Goal: Task Accomplishment & Management: Use online tool/utility

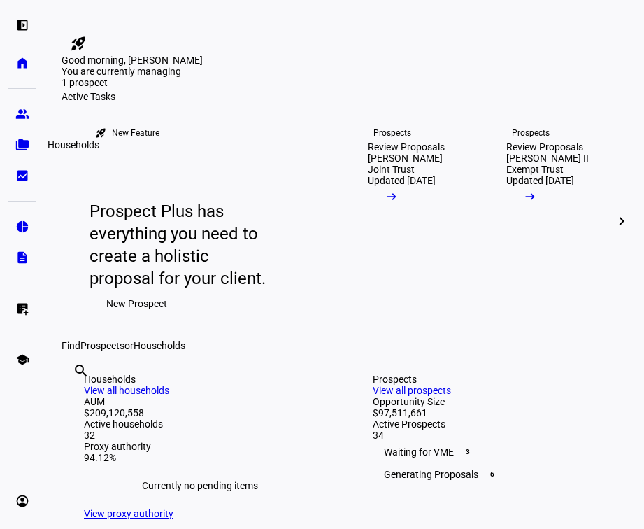
click at [28, 147] on eth-mat-symbol "folder_copy" at bounding box center [22, 145] width 14 height 14
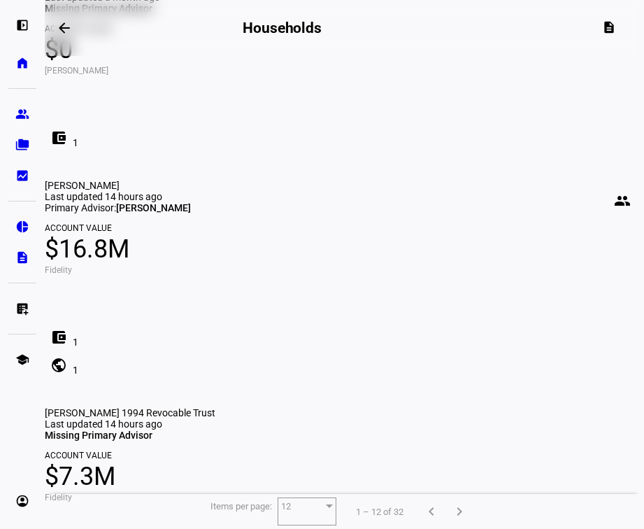
click at [187, 407] on span "[PERSON_NAME] 1994 Revocable Trust" at bounding box center [130, 412] width 171 height 11
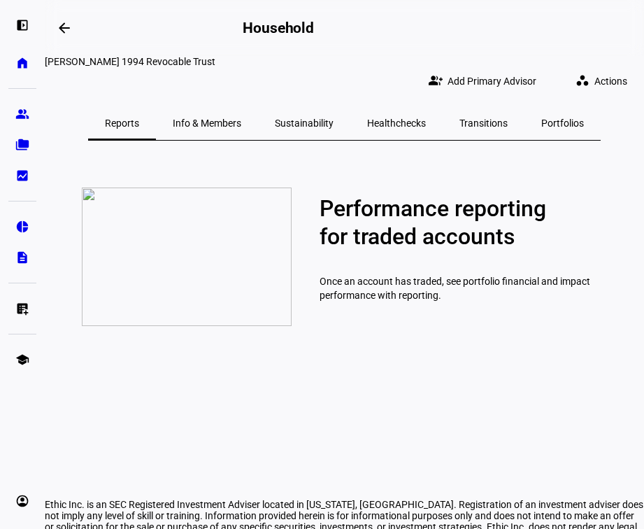
click at [536, 80] on span at bounding box center [604, 81] width 80 height 28
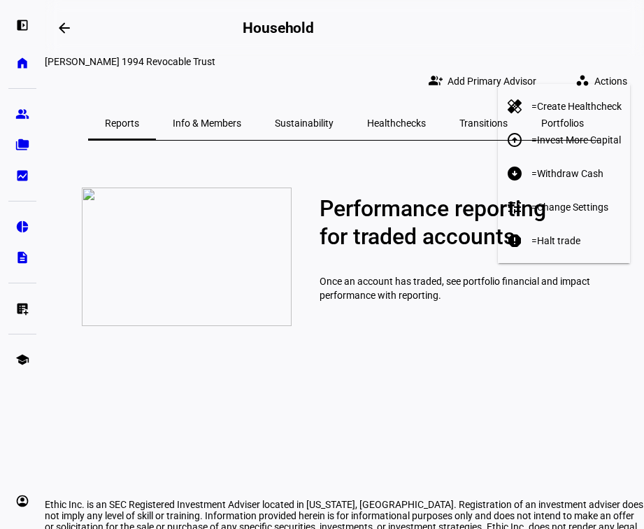
click at [536, 168] on span "Withdraw Cash" at bounding box center [570, 173] width 66 height 11
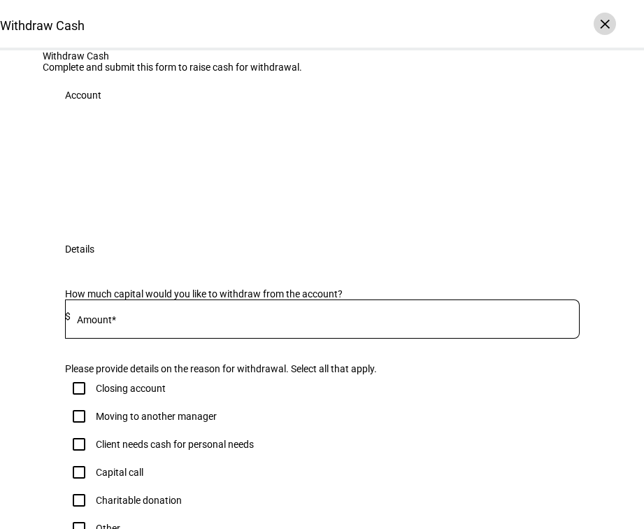
click at [536, 31] on div "×" at bounding box center [605, 24] width 22 height 22
